Goal: Leave review/rating: Leave review/rating

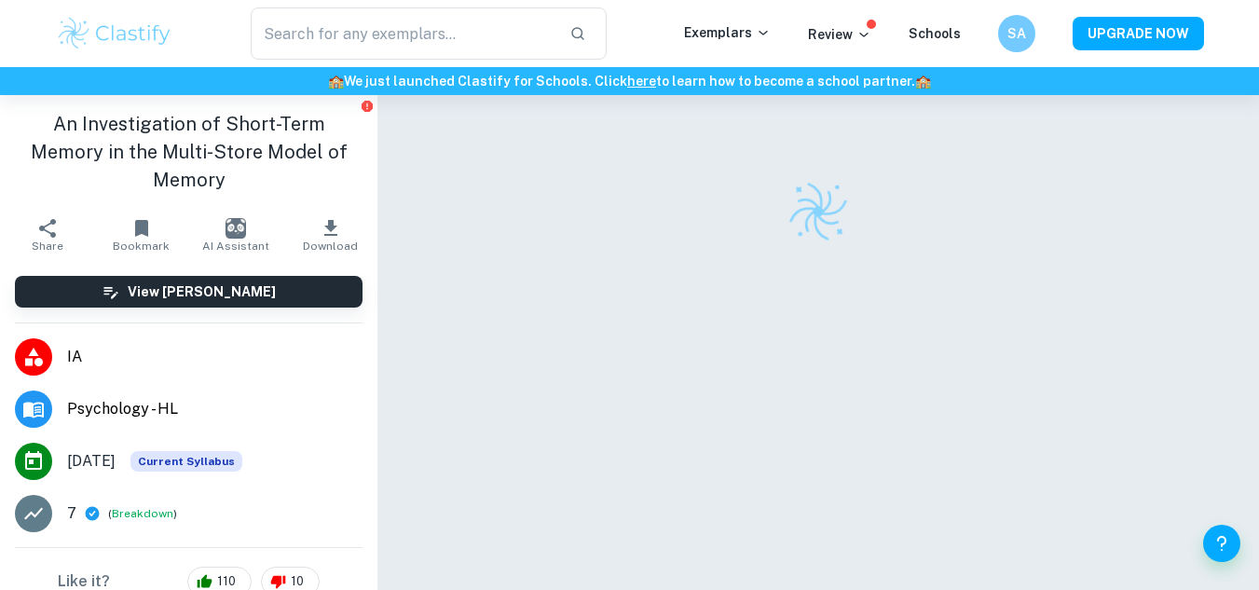
checkbox input "true"
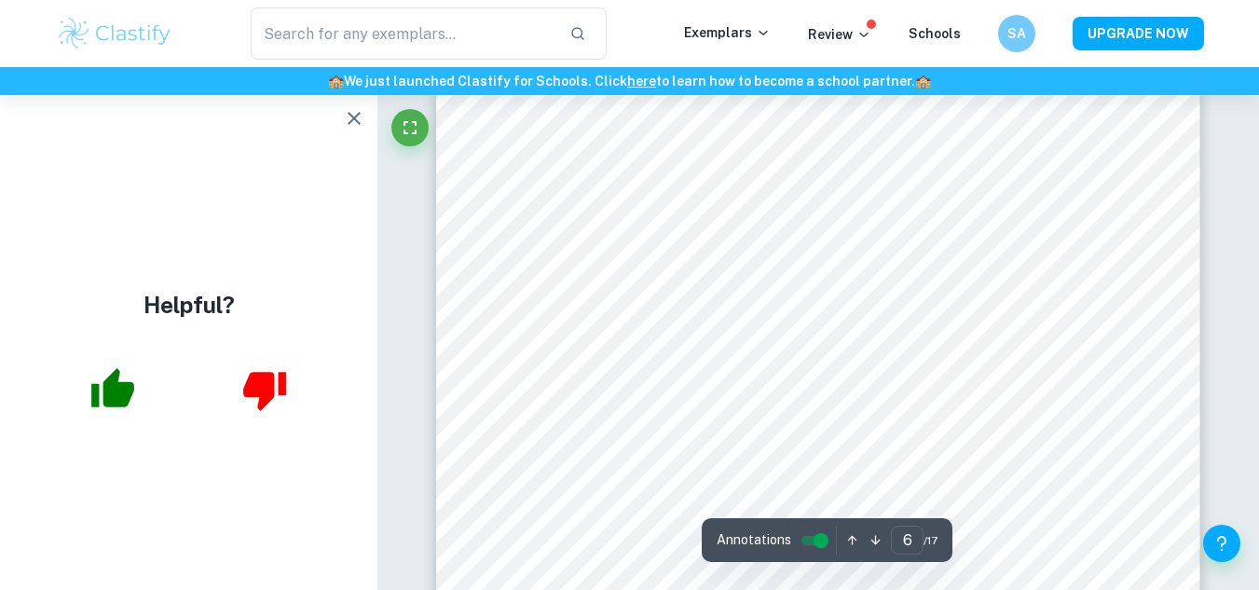
scroll to position [5267, 0]
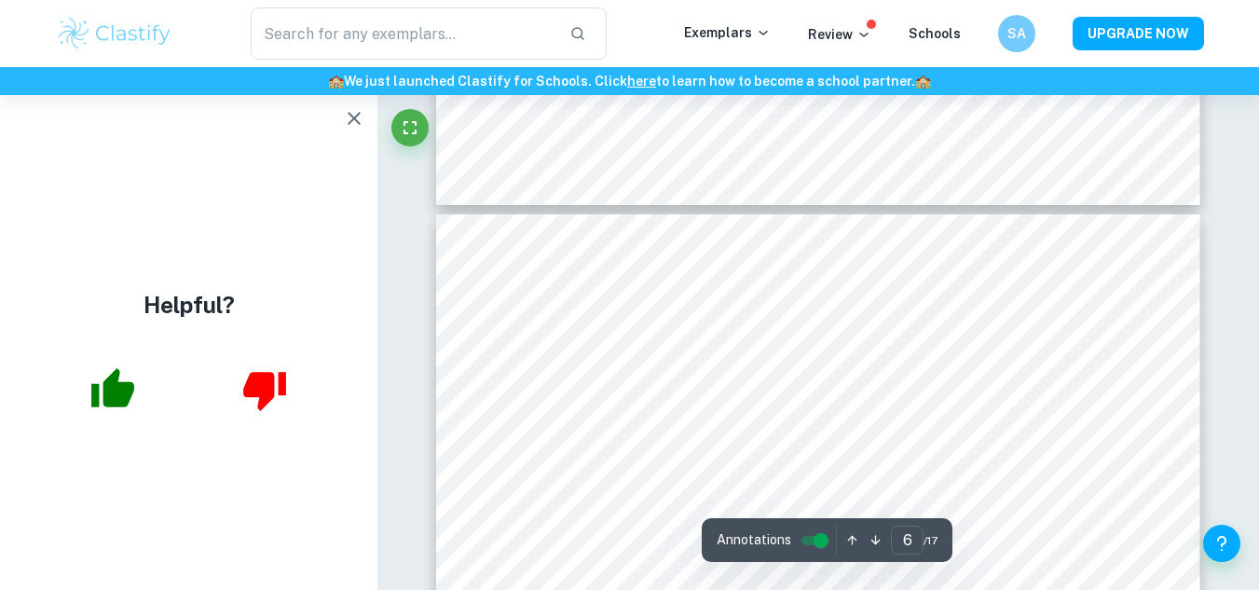
type input "5"
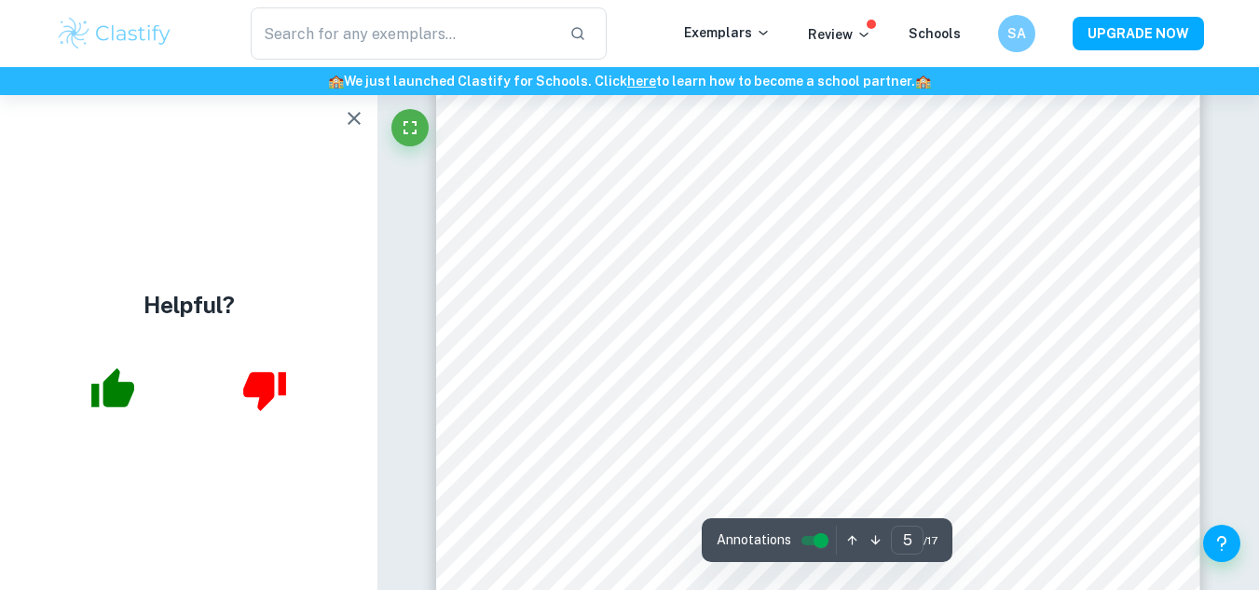
scroll to position [4739, 0]
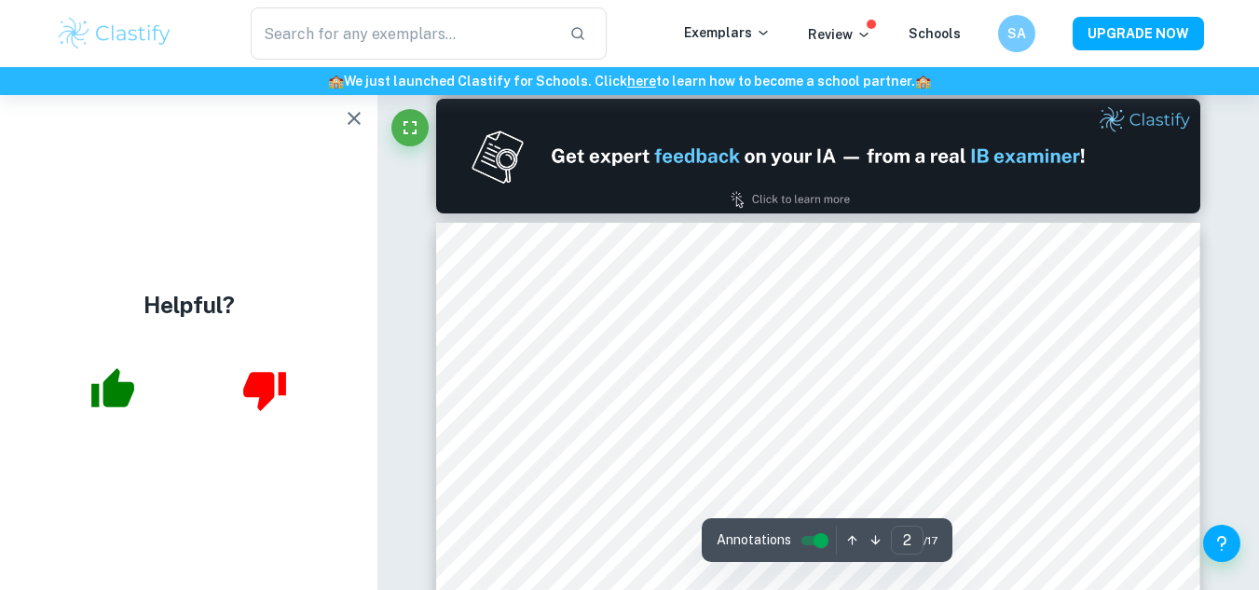
scroll to position [1002, 0]
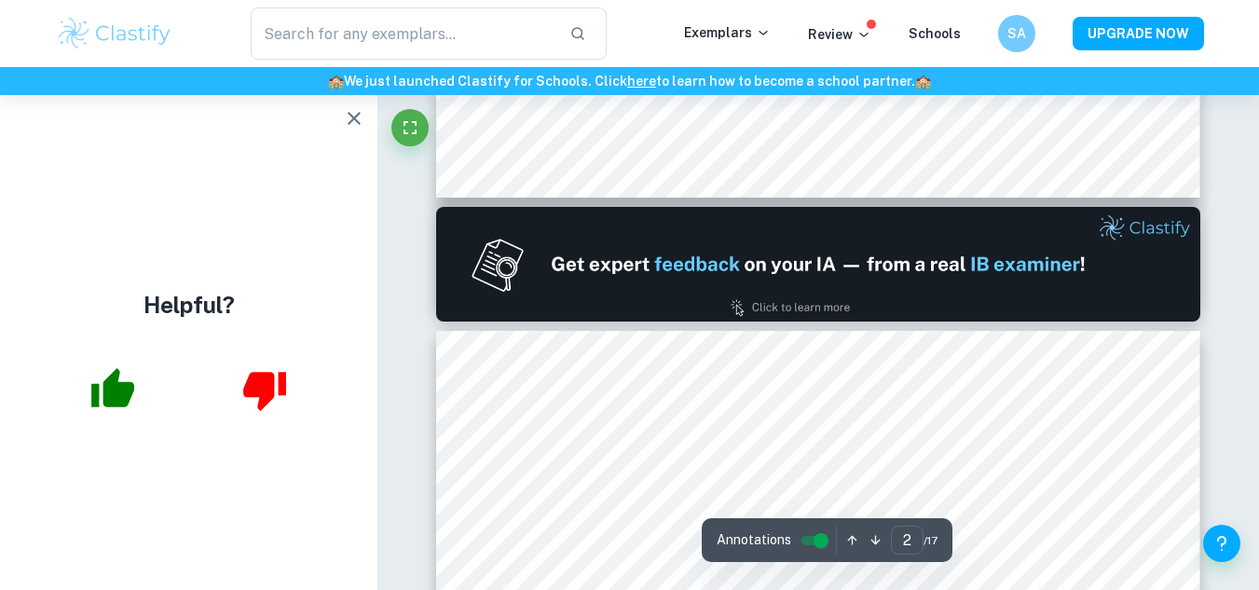
type input "1"
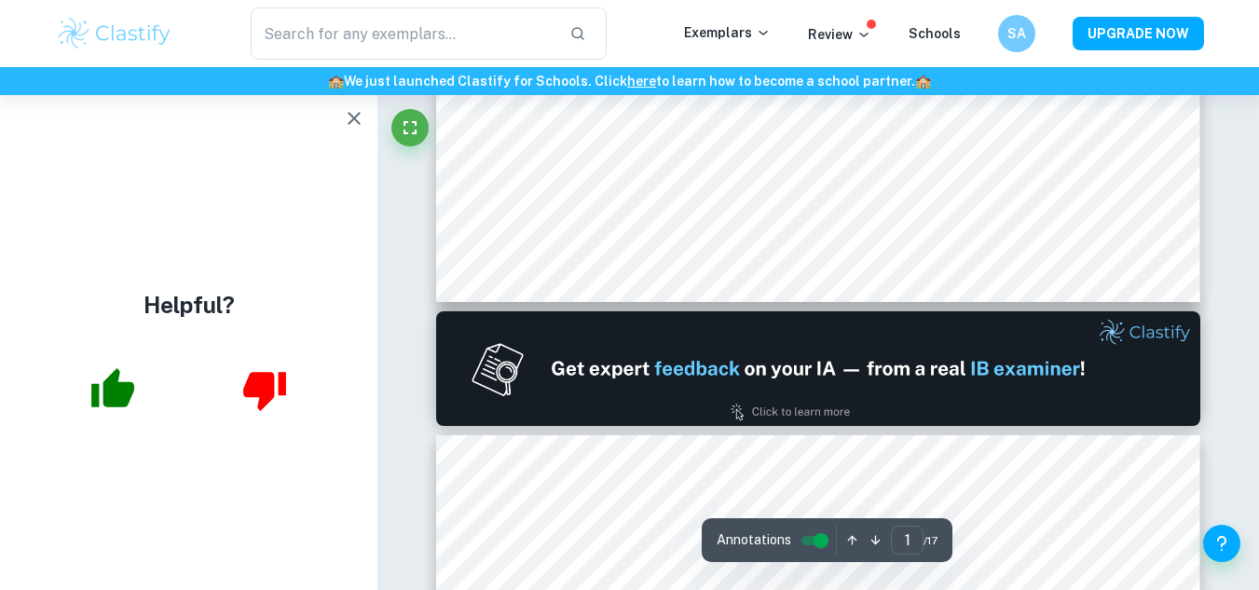
scroll to position [727, 0]
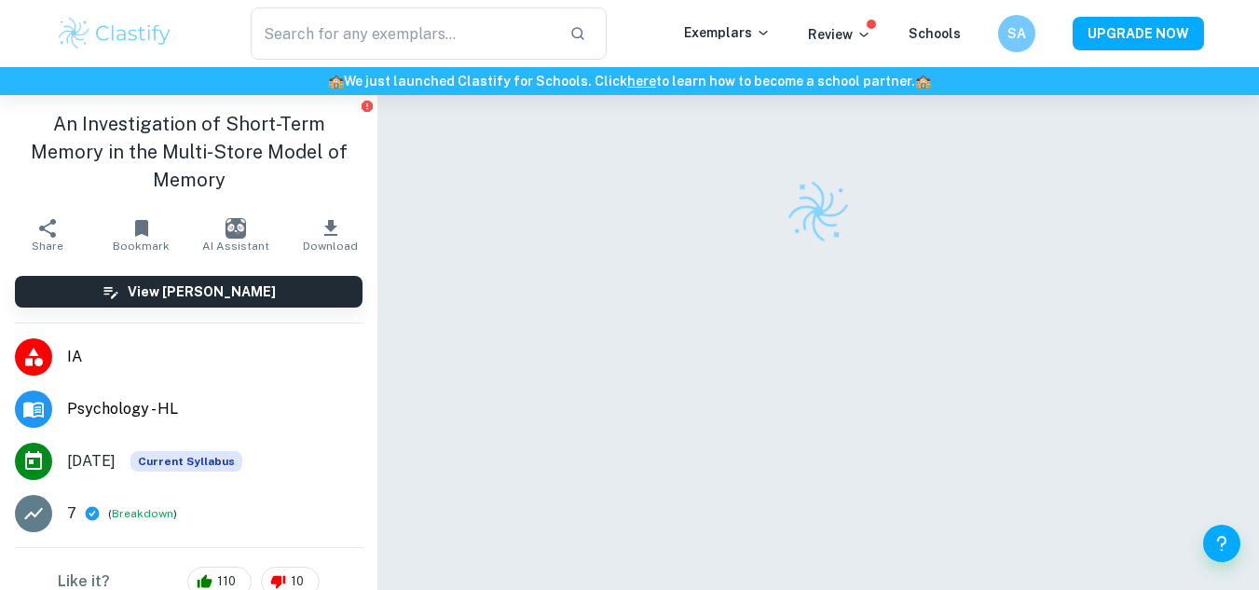
checkbox input "true"
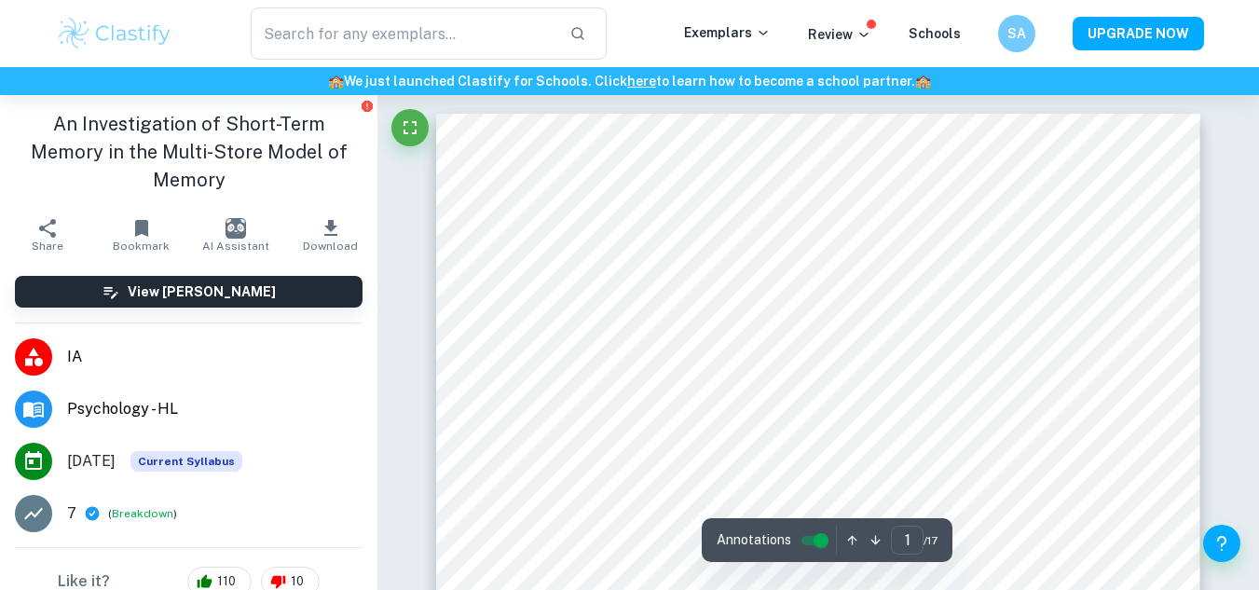
scroll to position [868, 0]
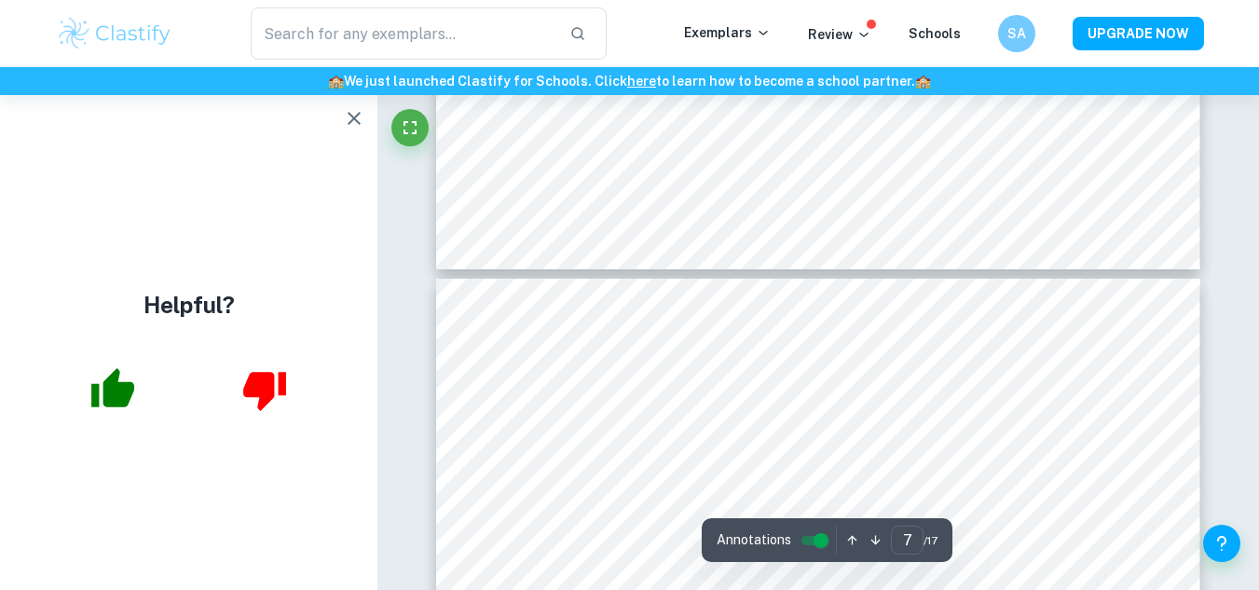
type input "8"
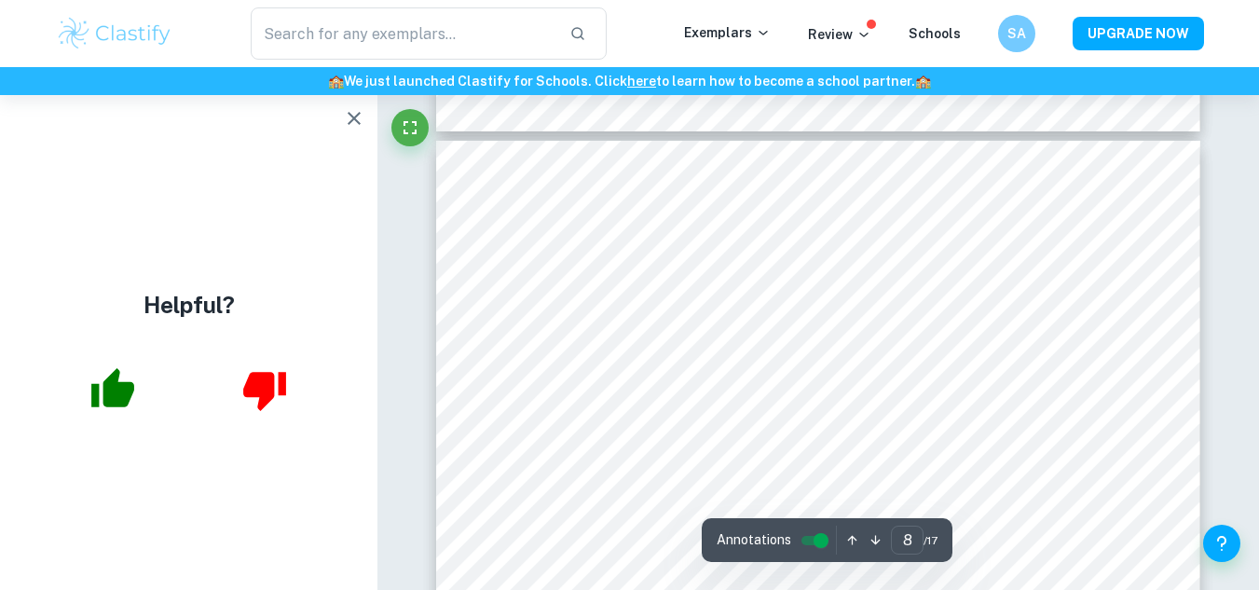
scroll to position [7201, 0]
